Goal: Entertainment & Leisure: Consume media (video, audio)

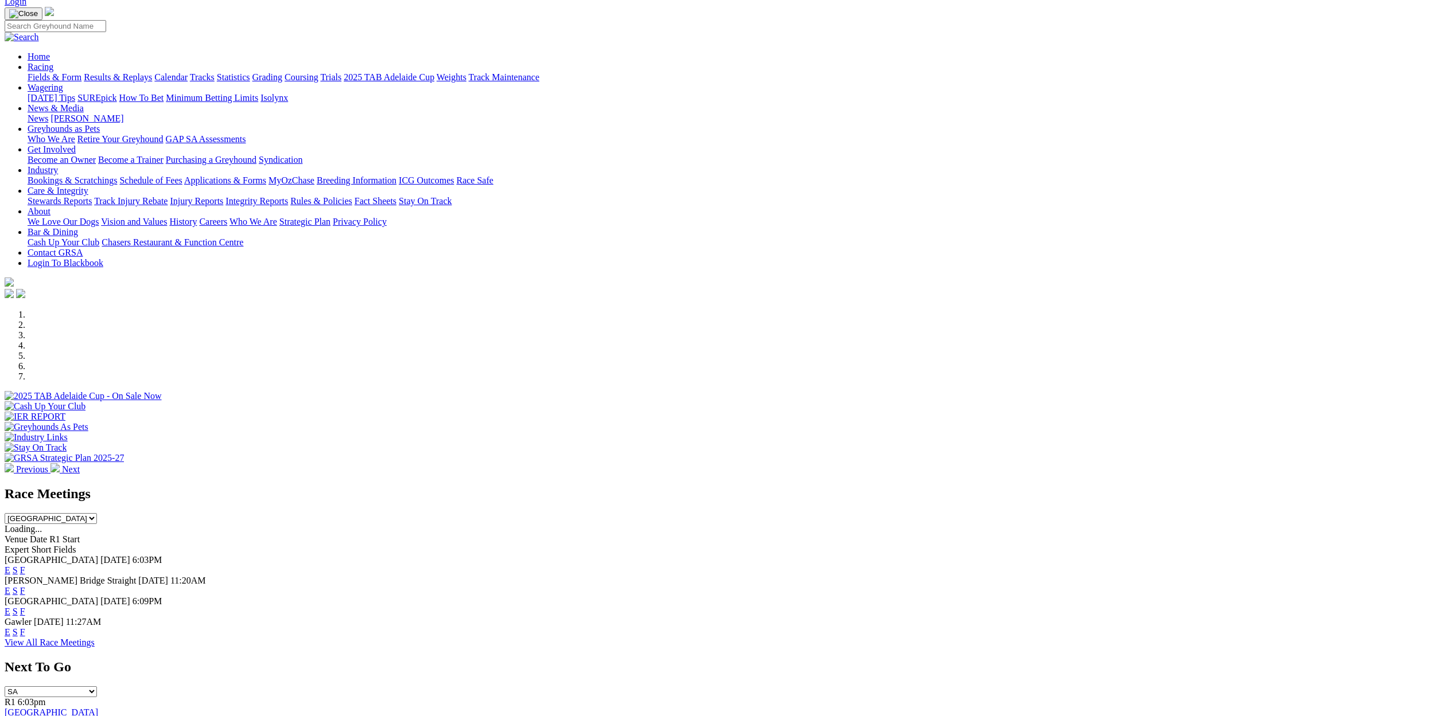
scroll to position [54, 0]
click at [97, 512] on select "South Australia New South Wales Northern Territory Queensland Tasmania Victoria…" at bounding box center [51, 517] width 92 height 11
select select "NSW"
click at [97, 512] on select "South Australia New South Wales Northern Territory Queensland Tasmania Victoria…" at bounding box center [51, 517] width 92 height 11
click at [10, 585] on link "E" at bounding box center [8, 590] width 6 height 10
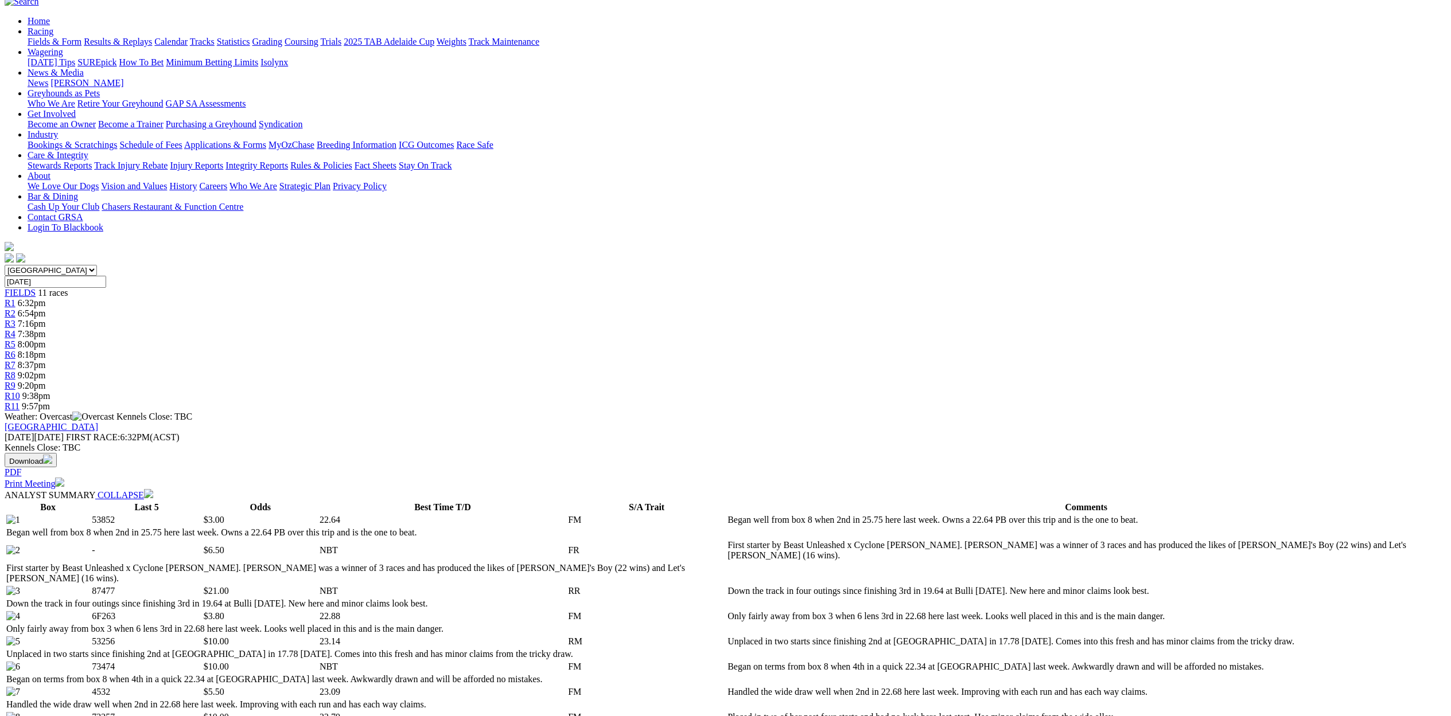
scroll to position [59, 0]
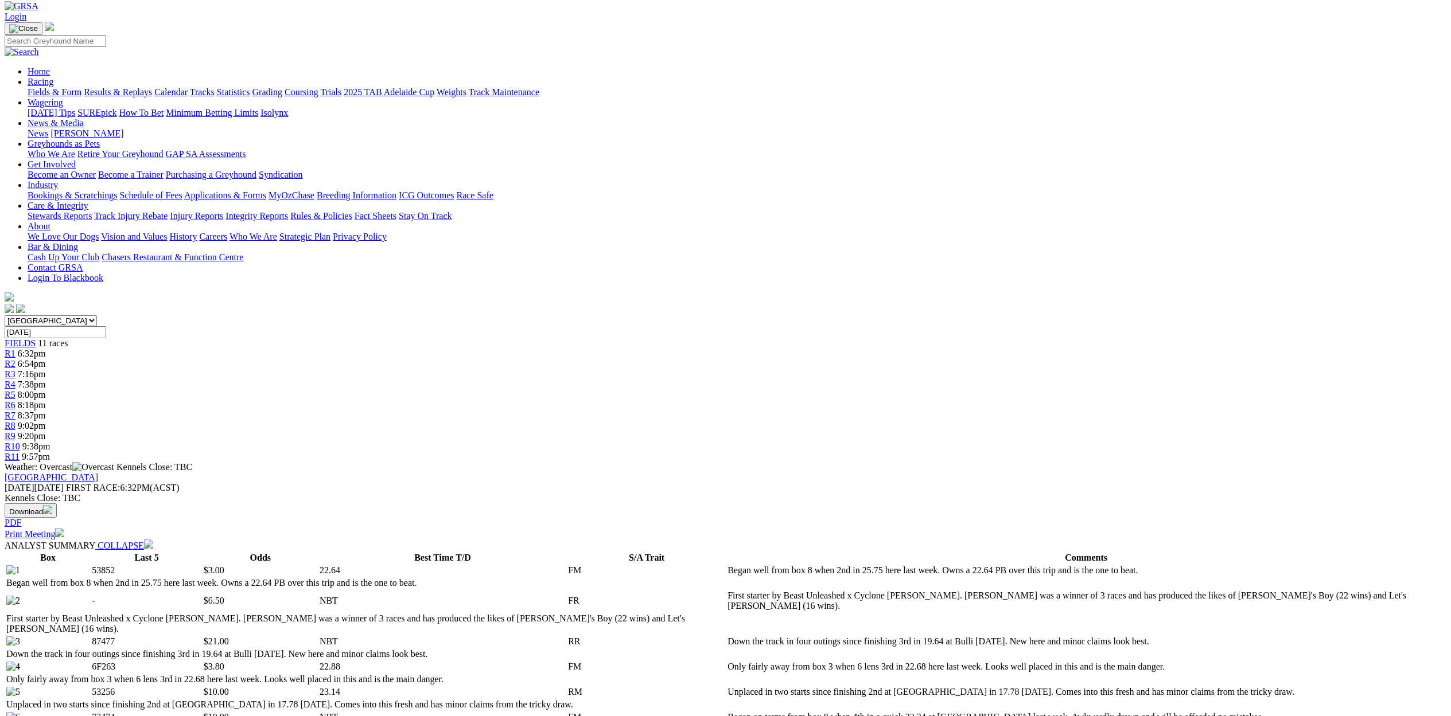
click at [46, 359] on span "6:54pm" at bounding box center [32, 364] width 28 height 10
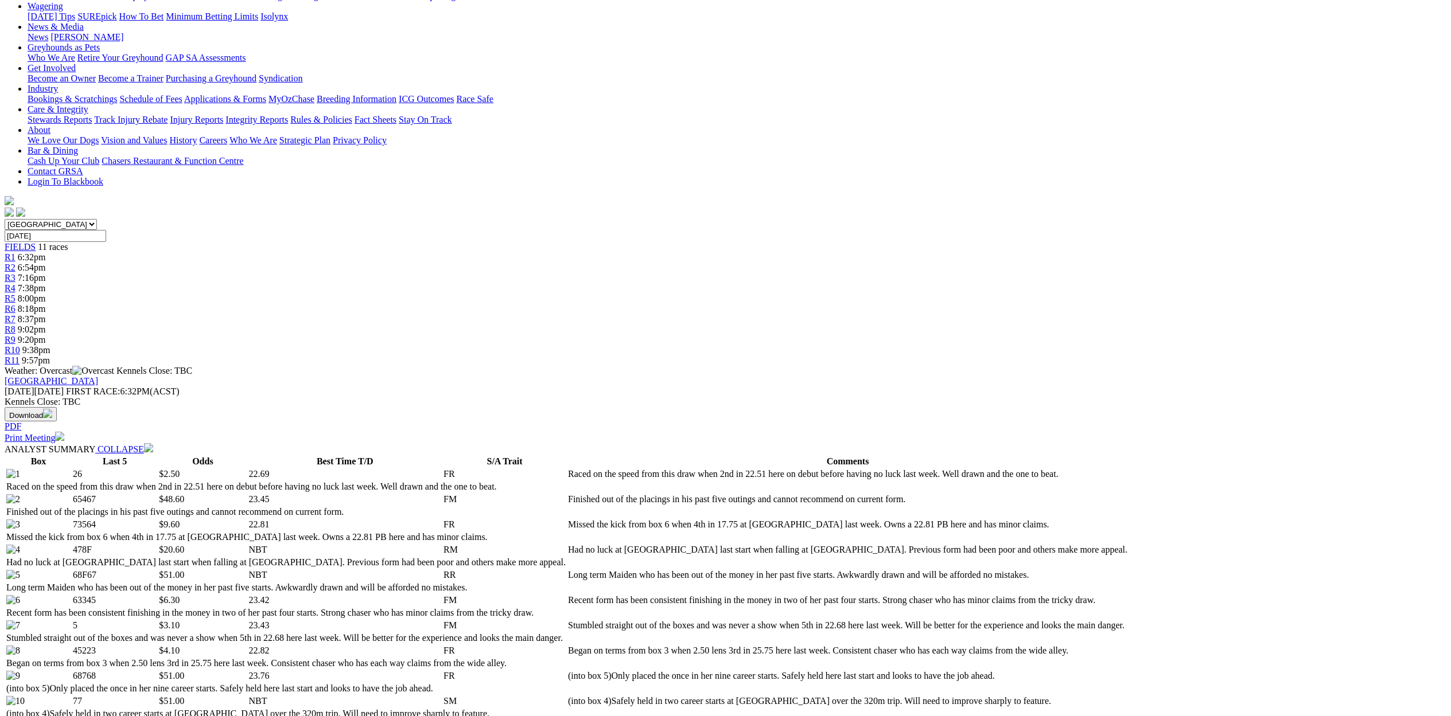
scroll to position [155, 0]
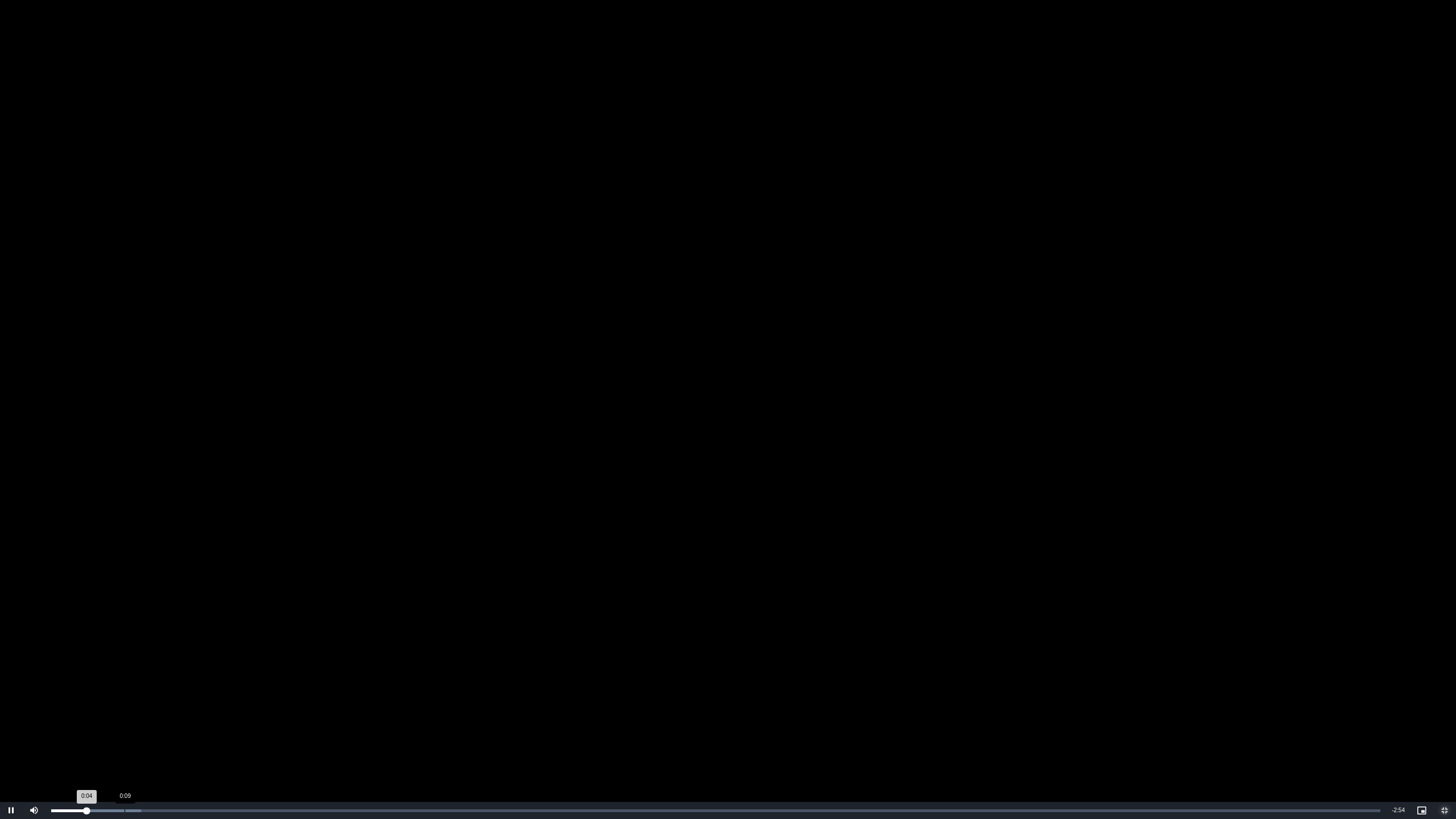
click at [125, 710] on div "0:09" at bounding box center [125, 810] width 1 height 3
drag, startPoint x: 161, startPoint y: 810, endPoint x: 175, endPoint y: 810, distance: 14.0
click at [161, 710] on div "0:14" at bounding box center [161, 810] width 1 height 3
click at [199, 710] on div "0:19" at bounding box center [199, 810] width 1 height 3
click at [223, 710] on div "0:23" at bounding box center [223, 810] width 1 height 3
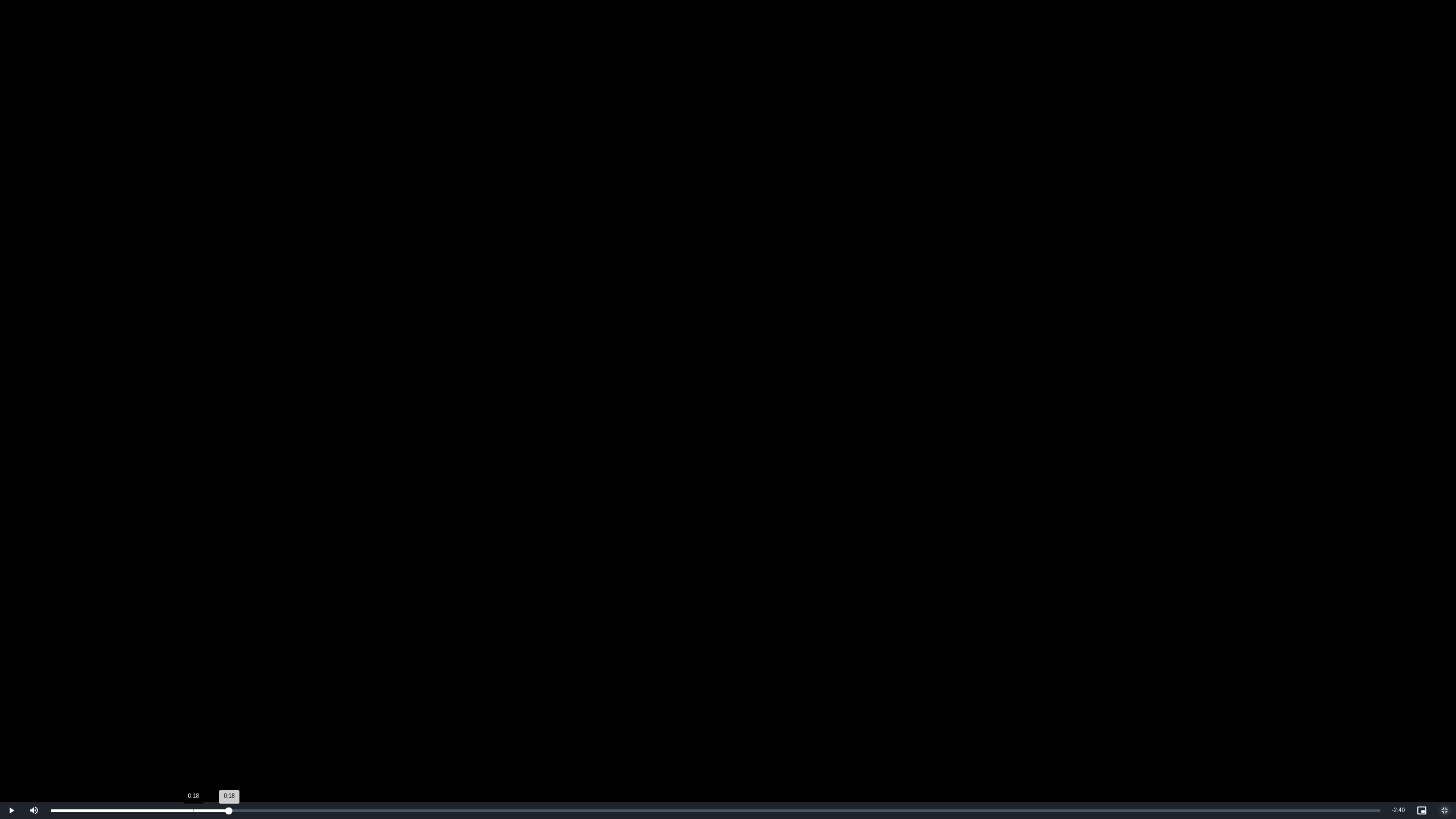
click at [192, 710] on div "0:18" at bounding box center [192, 810] width 1 height 3
click at [261, 710] on div "Loaded : 20.24% 0:28 0:28" at bounding box center [716, 810] width 1341 height 17
click at [248, 710] on div "Loaded : 26.99% 0:26 0:29" at bounding box center [716, 810] width 1341 height 17
click at [188, 710] on div "Loaded : 30.37% 0:18 0:28" at bounding box center [716, 810] width 1341 height 17
click at [13, 710] on span "Video Player" at bounding box center [11, 810] width 23 height 0
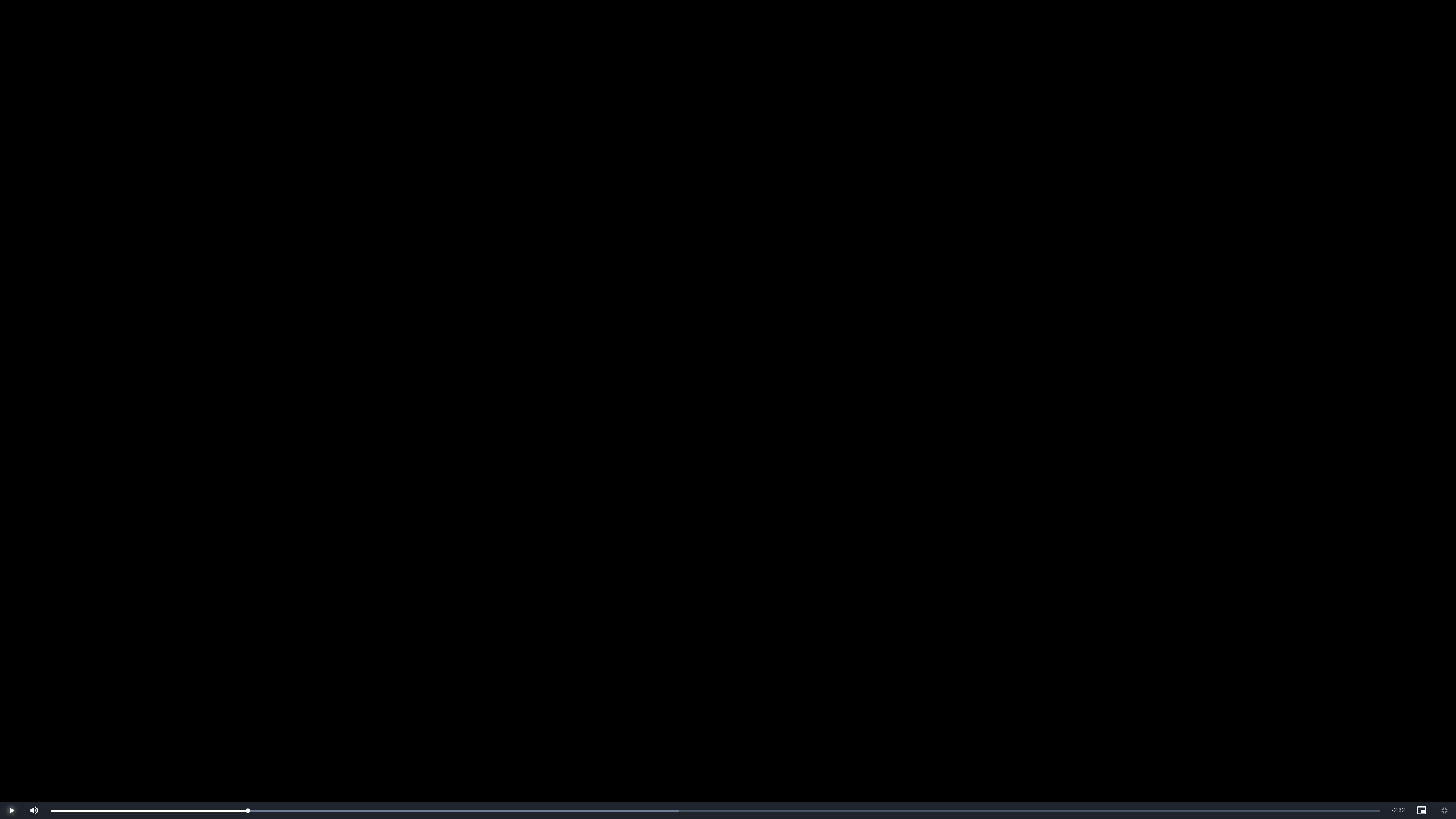
click at [16, 710] on span "Video Player" at bounding box center [11, 810] width 23 height 0
click at [417, 710] on div "Loaded : 53.99% 0:48 0:48" at bounding box center [716, 810] width 1341 height 17
click at [477, 710] on div "Loaded : 57.36% 0:57 0:57" at bounding box center [716, 810] width 1341 height 17
click at [547, 710] on div "Loaded : 57.36% 1:06 0:57" at bounding box center [716, 810] width 1341 height 17
click at [616, 710] on div "Loaded : 57.36% 1:15 1:06" at bounding box center [716, 810] width 1341 height 17
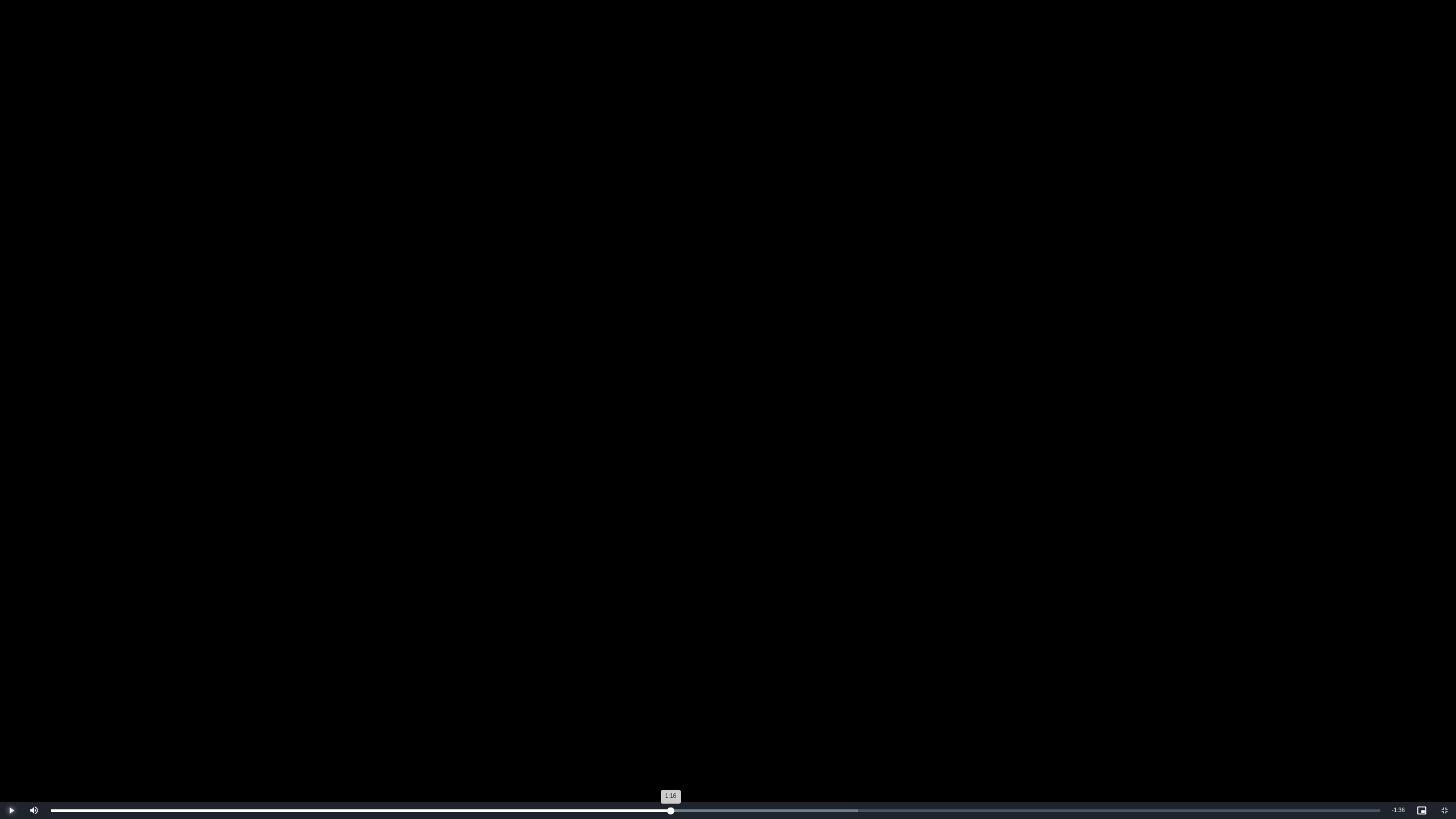
click at [670, 710] on div "Loaded : 60.73% 1:22 1:16" at bounding box center [716, 810] width 1341 height 17
drag, startPoint x: 722, startPoint y: 814, endPoint x: 730, endPoint y: 812, distance: 8.2
click at [723, 710] on div "Loaded : 64.11% 1:29 1:29" at bounding box center [716, 810] width 1341 height 17
click at [756, 710] on div "1:34" at bounding box center [756, 810] width 1 height 3
click at [801, 710] on div "Loaded : 64.11% 1:40 1:34" at bounding box center [716, 810] width 1341 height 17
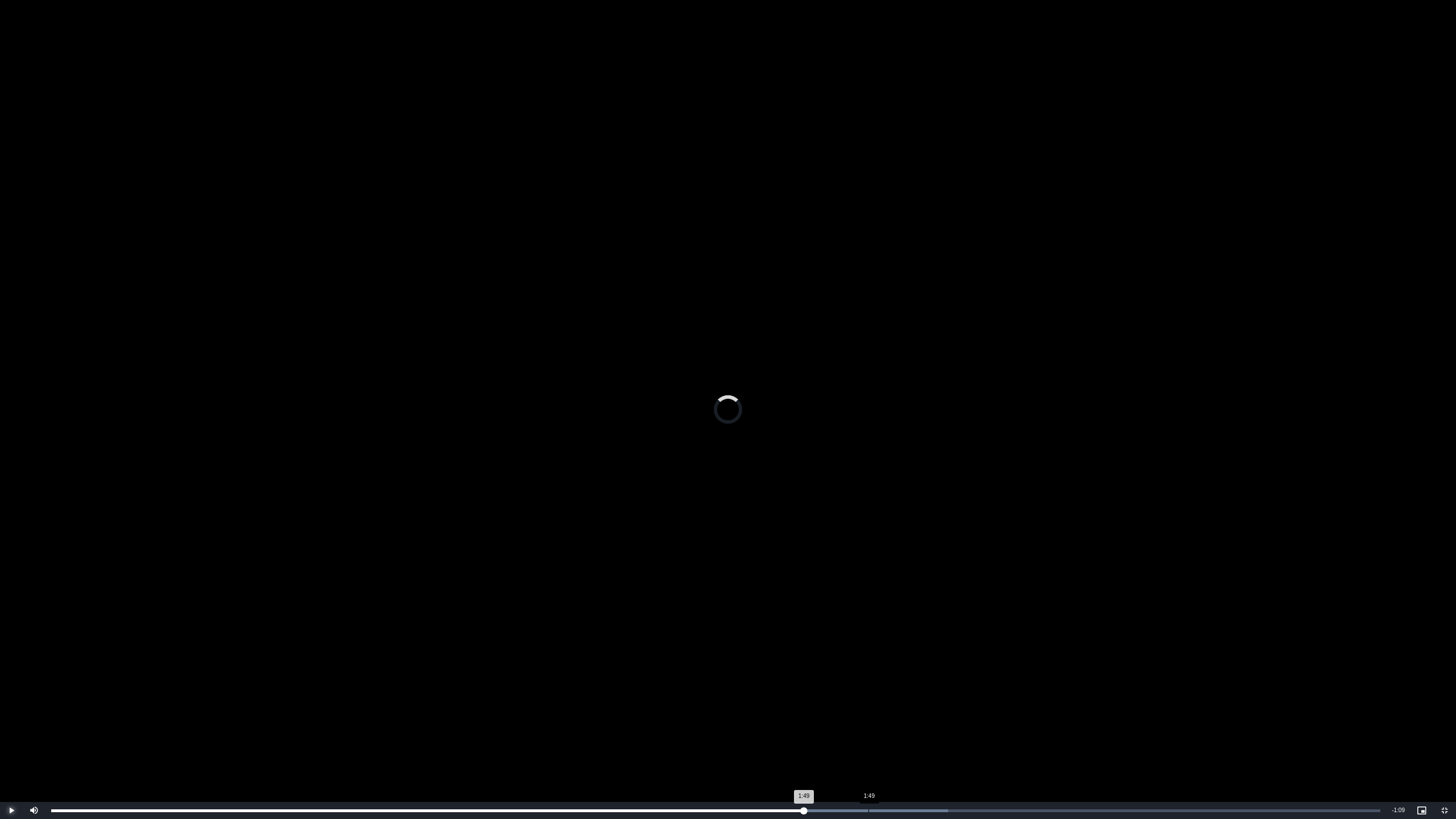
drag, startPoint x: 868, startPoint y: 809, endPoint x: 898, endPoint y: 810, distance: 30.0
click at [871, 710] on div "Loaded : 67.48% 1:49 1:49" at bounding box center [716, 810] width 1329 height 3
drag, startPoint x: 910, startPoint y: 810, endPoint x: 930, endPoint y: 810, distance: 20.0
click at [910, 710] on div "1:55" at bounding box center [910, 810] width 1 height 3
click at [930, 710] on div "1:57" at bounding box center [930, 810] width 1 height 3
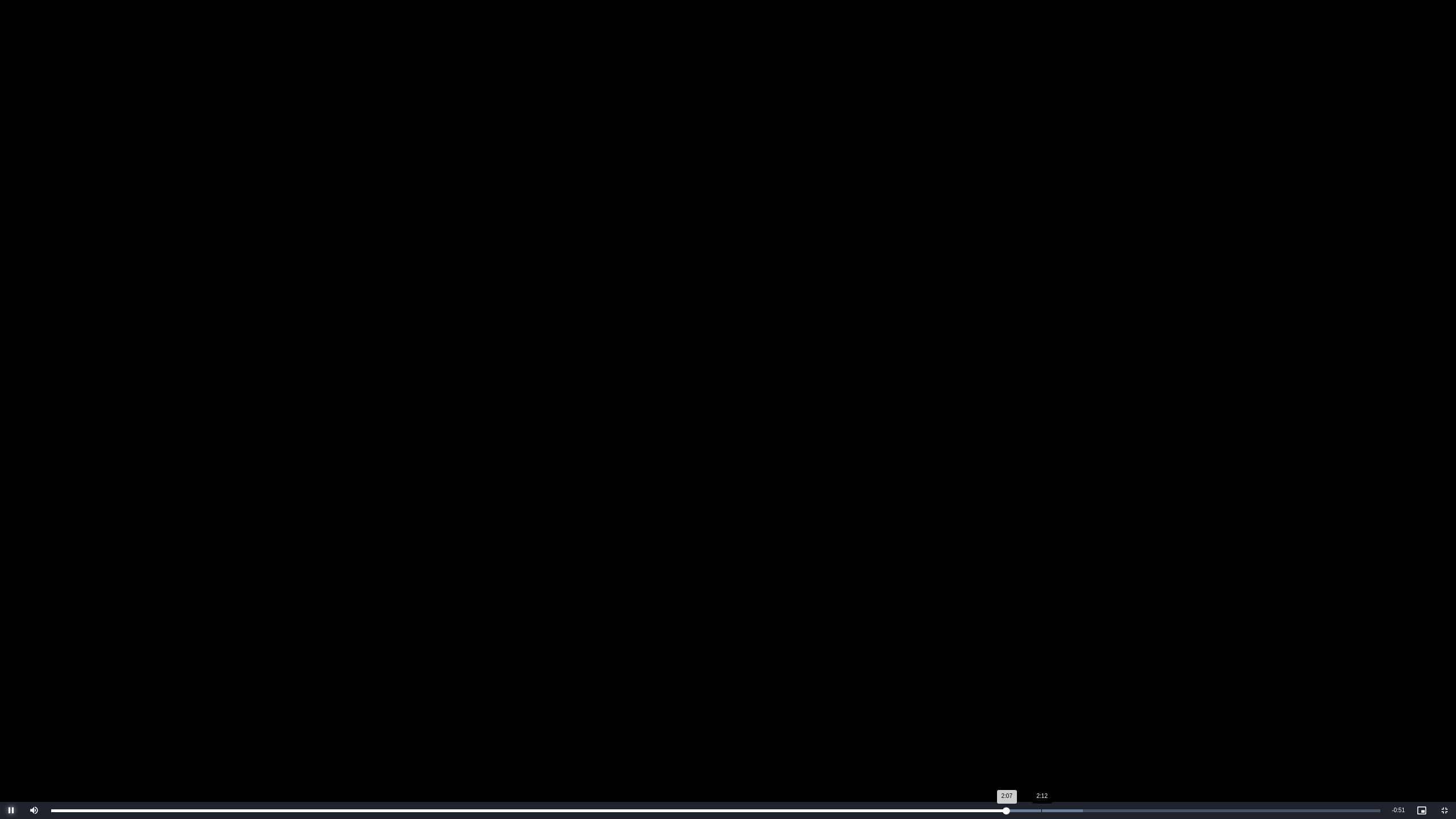
drag, startPoint x: 1041, startPoint y: 810, endPoint x: 1061, endPoint y: 810, distance: 20.0
click at [1041, 710] on div "Loaded : 77.61% 2:12 2:07" at bounding box center [716, 810] width 1329 height 3
click at [1069, 710] on div "2:16" at bounding box center [1069, 810] width 1 height 3
click at [1092, 710] on div "Loaded : 80.98% 2:19 2:16" at bounding box center [716, 810] width 1329 height 3
click at [1111, 710] on div "Loaded : 80.98% 2:21 2:19" at bounding box center [716, 810] width 1329 height 3
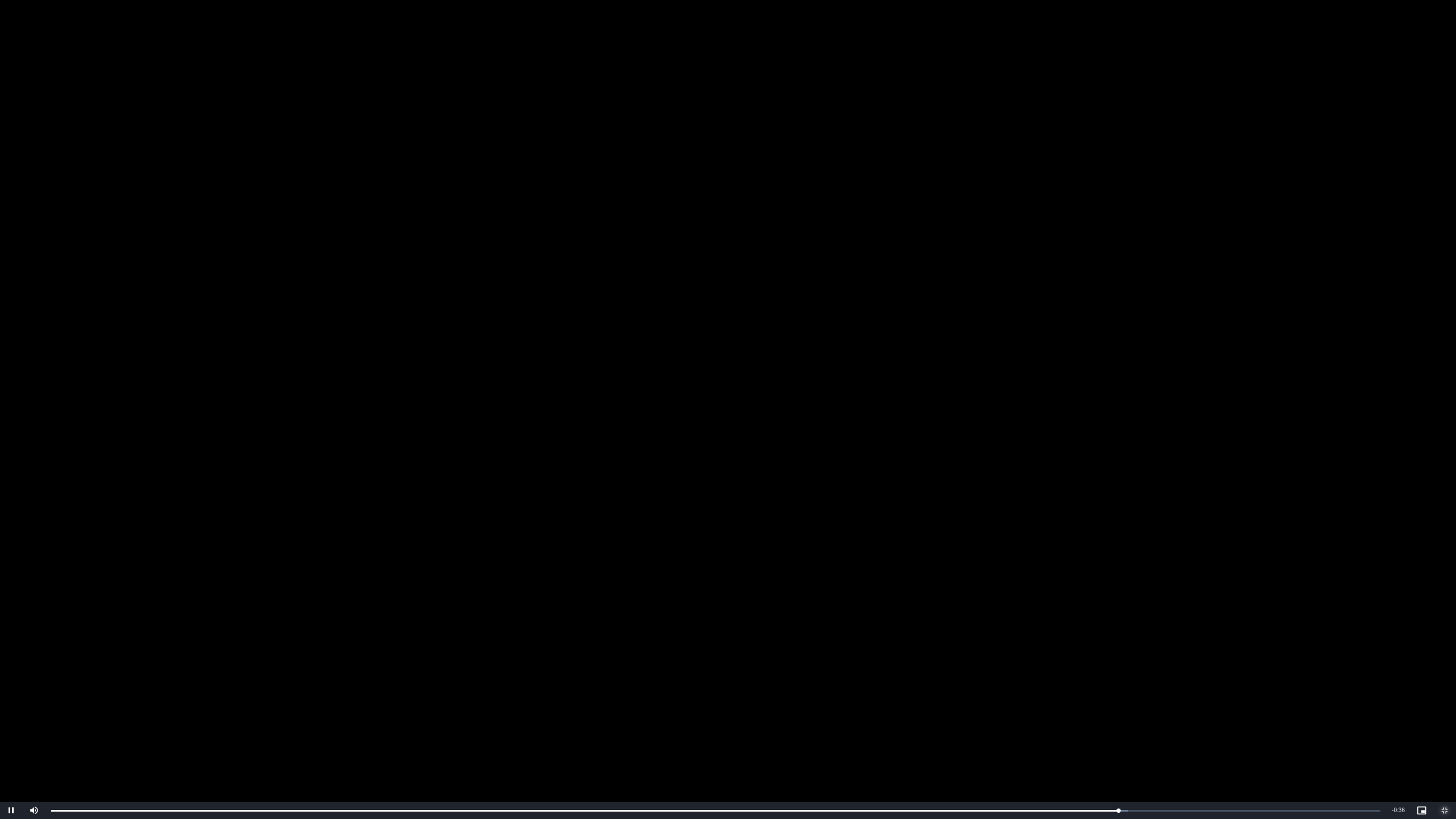
click at [1438, 710] on span "Video Player" at bounding box center [1444, 810] width 23 height 0
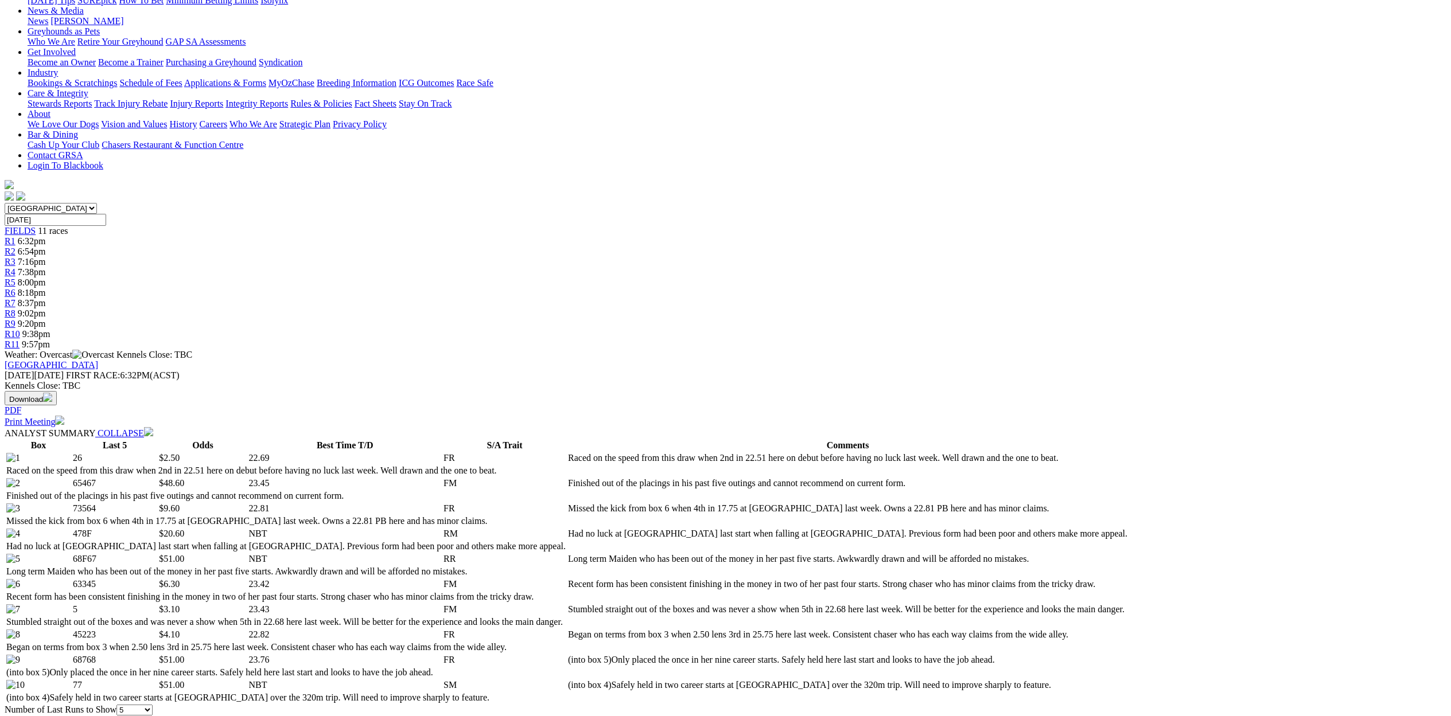
scroll to position [178, 0]
